Goal: Information Seeking & Learning: Find specific fact

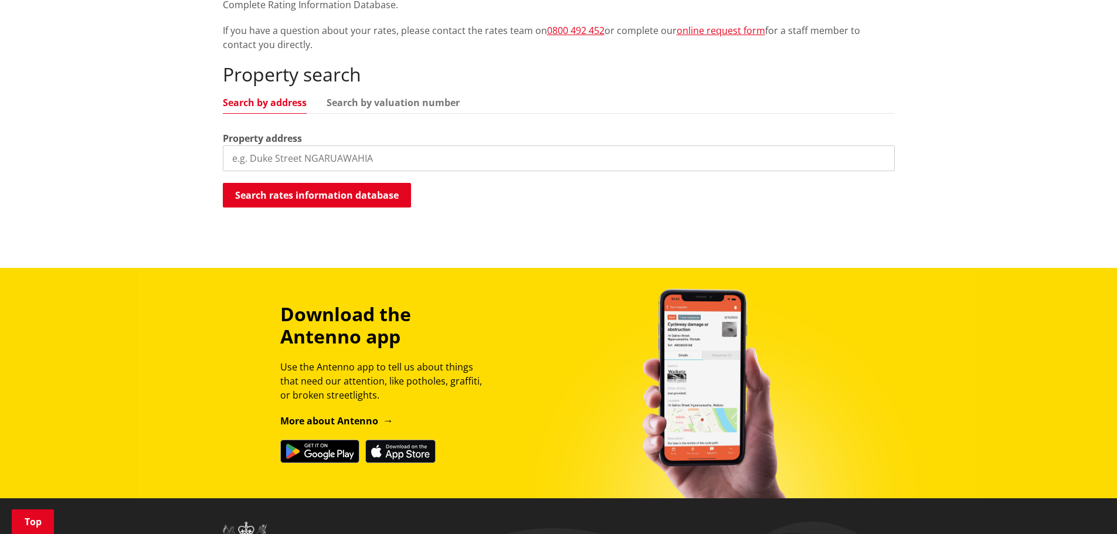
scroll to position [293, 0]
click at [389, 164] on input "search" at bounding box center [559, 158] width 672 height 26
paste input "[STREET_ADDRESS]"
type input "[STREET_ADDRESS]"
click at [373, 195] on button "Search rates information database" at bounding box center [317, 195] width 188 height 25
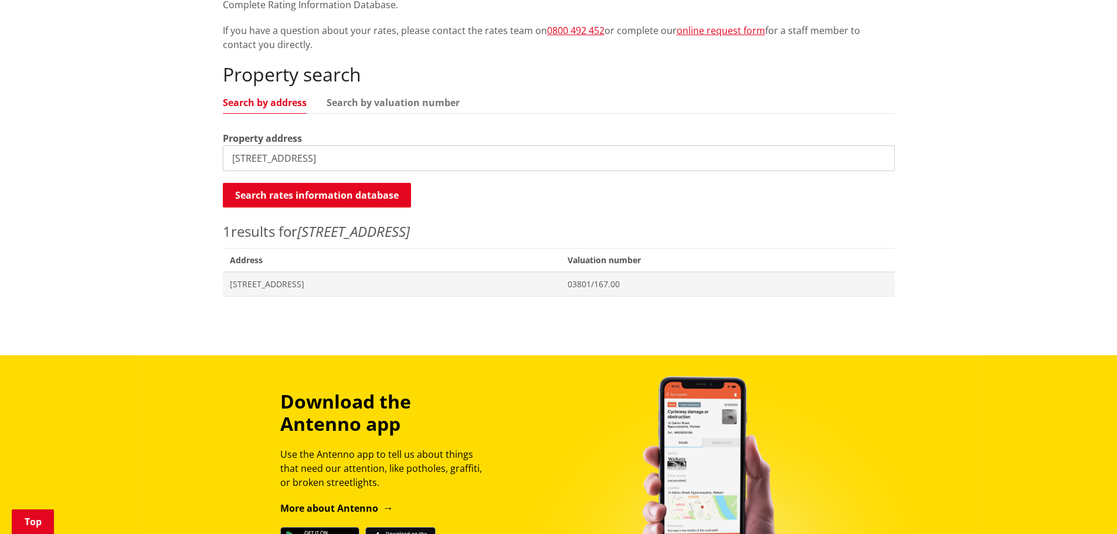
click at [382, 286] on span "[STREET_ADDRESS]" at bounding box center [392, 285] width 324 height 12
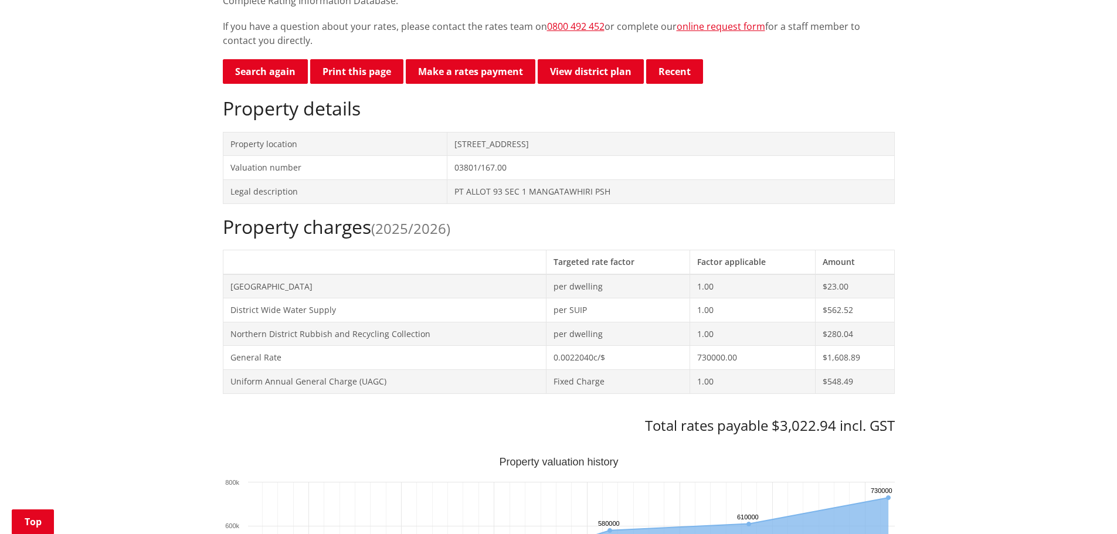
scroll to position [528, 0]
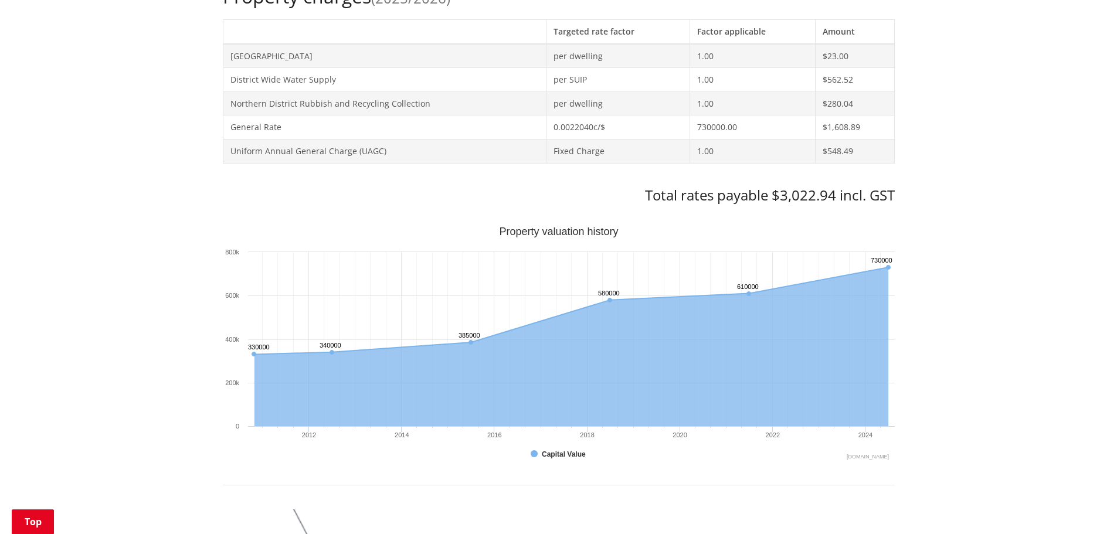
click at [786, 202] on h3 "Total rates payable $3,022.94 incl. GST" at bounding box center [559, 195] width 672 height 17
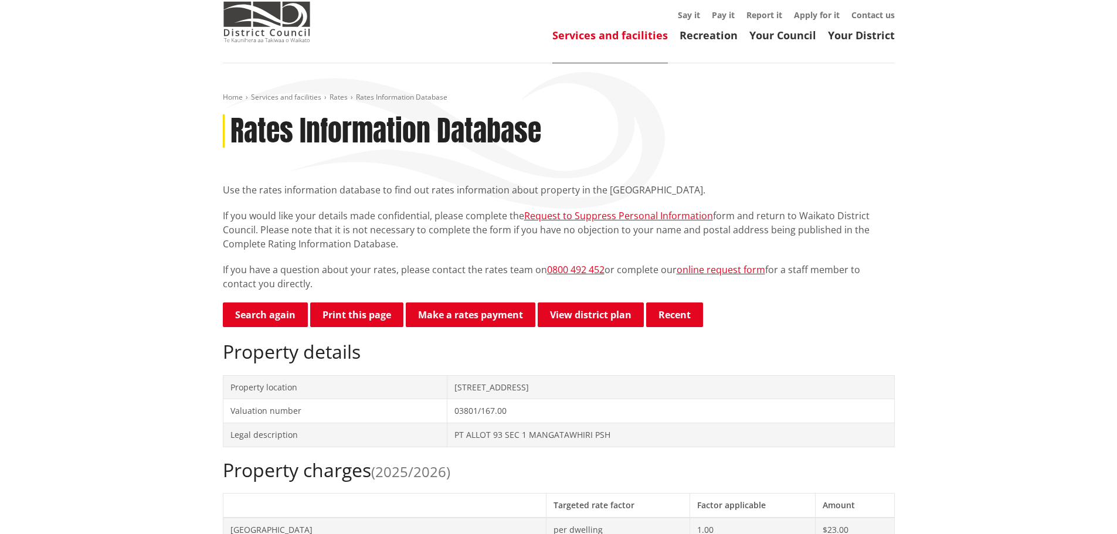
scroll to position [0, 0]
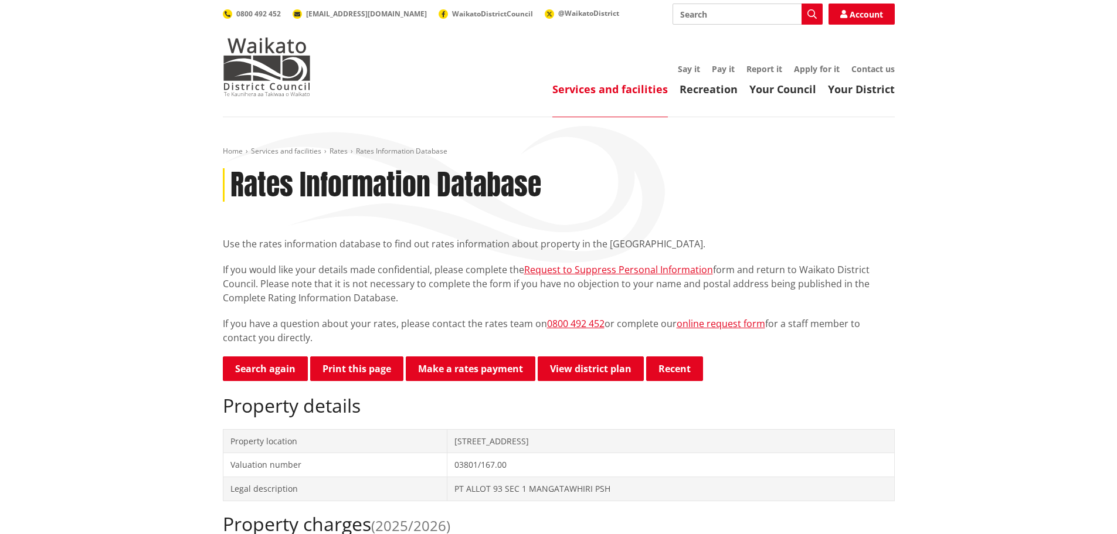
click at [661, 179] on div "Rates Information Database" at bounding box center [559, 185] width 672 height 34
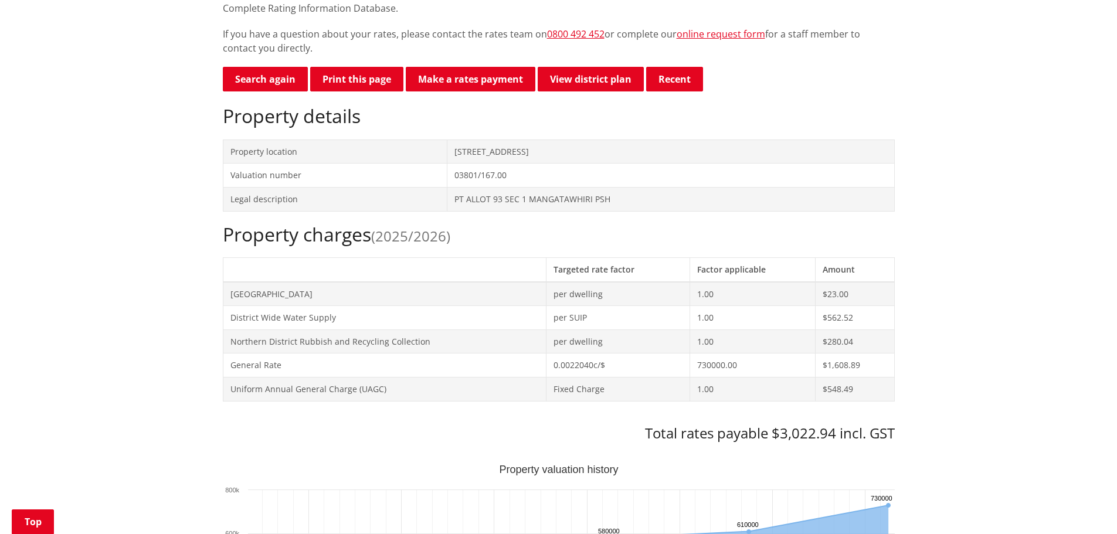
scroll to position [528, 0]
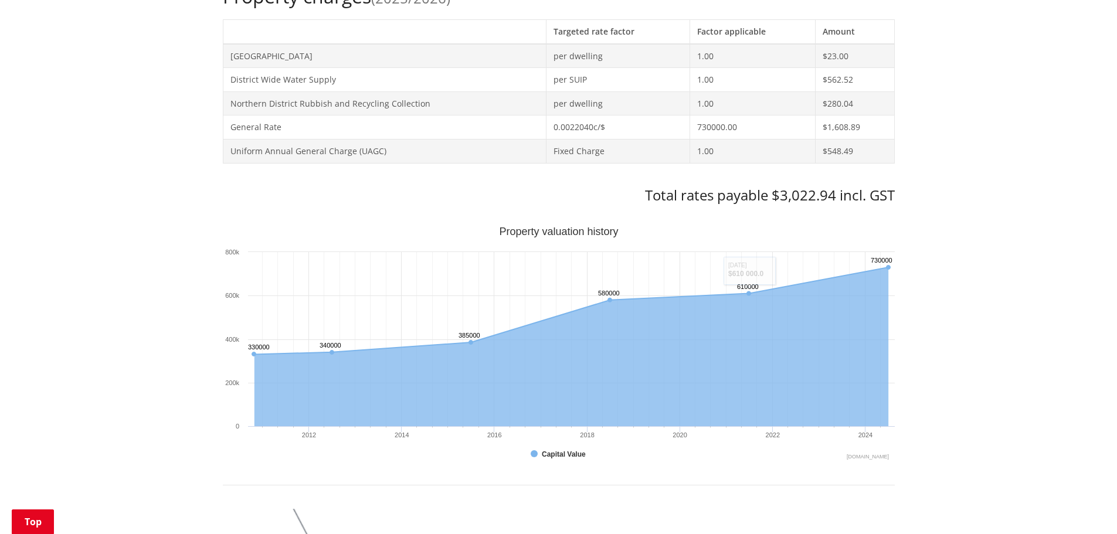
click at [795, 201] on h3 "Total rates payable $3,022.94 incl. GST" at bounding box center [559, 195] width 672 height 17
copy h3 "3,022.94"
click at [807, 201] on h3 "Total rates payable $3,022.94 incl. GST" at bounding box center [559, 195] width 672 height 17
